Goal: Information Seeking & Learning: Learn about a topic

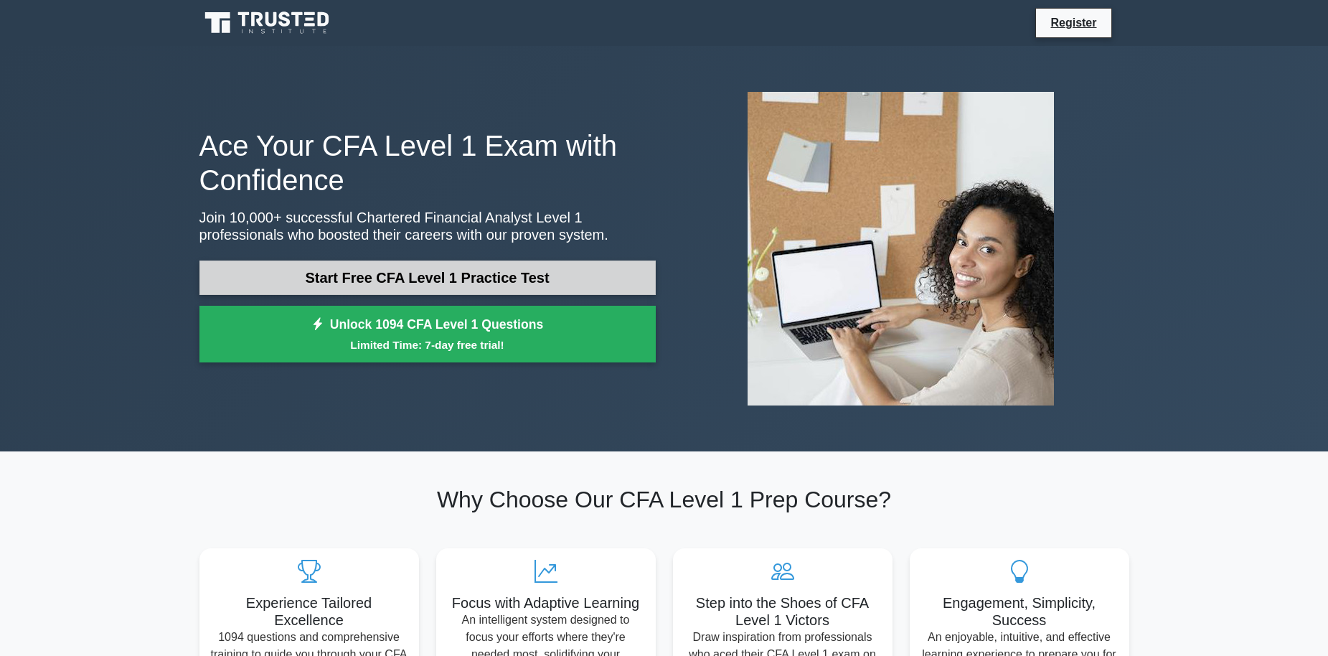
click at [531, 281] on link "Start Free CFA Level 1 Practice Test" at bounding box center [427, 277] width 456 height 34
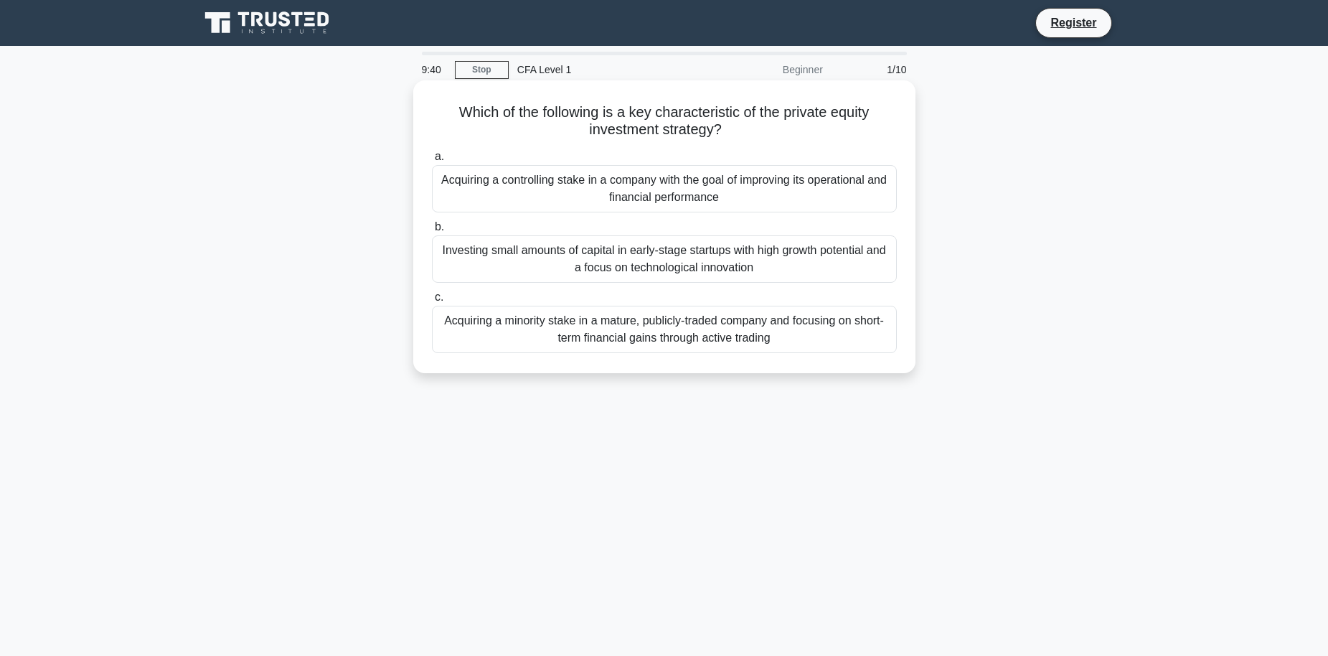
click at [695, 261] on div "Investing small amounts of capital in early-stage startups with high growth pot…" at bounding box center [664, 258] width 465 height 47
click at [432, 232] on input "b. Investing small amounts of capital in early-stage startups with high growth …" at bounding box center [432, 226] width 0 height 9
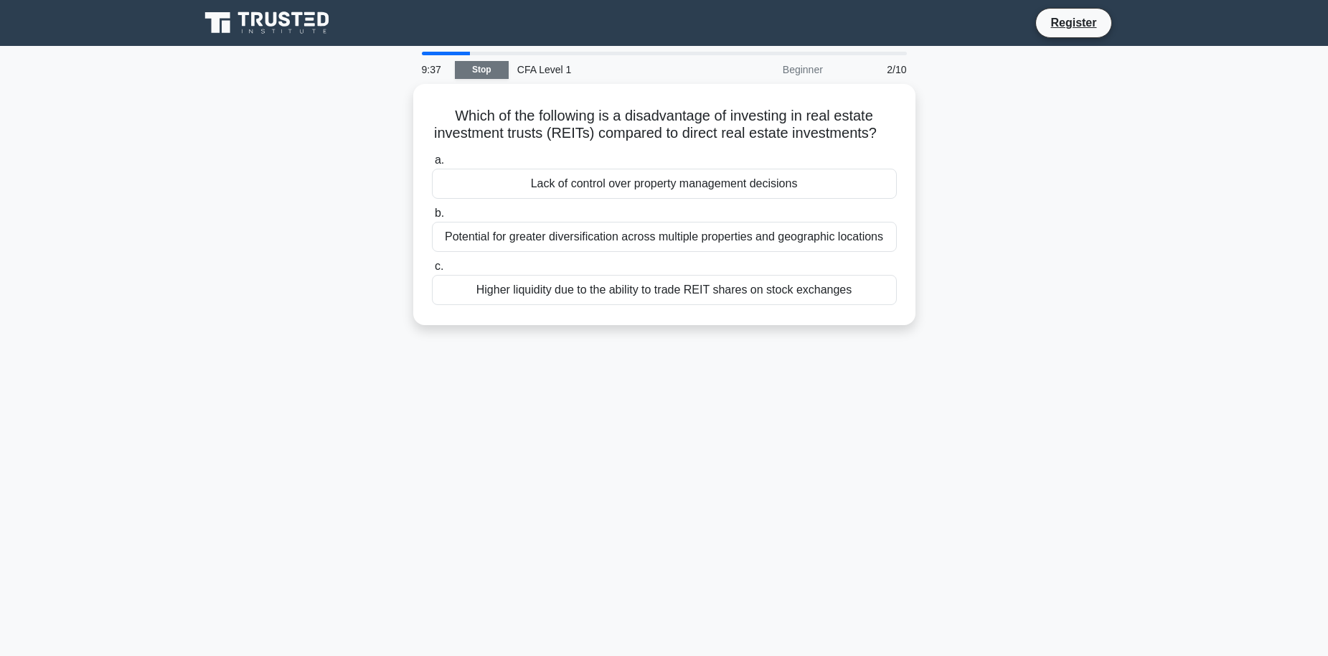
click at [494, 70] on link "Stop" at bounding box center [482, 70] width 54 height 18
